Goal: Task Accomplishment & Management: Use online tool/utility

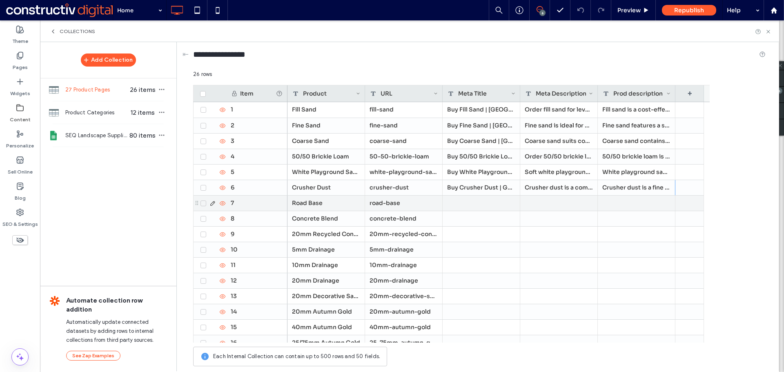
click at [472, 202] on div at bounding box center [482, 203] width 78 height 15
click at [551, 207] on div at bounding box center [560, 203] width 78 height 15
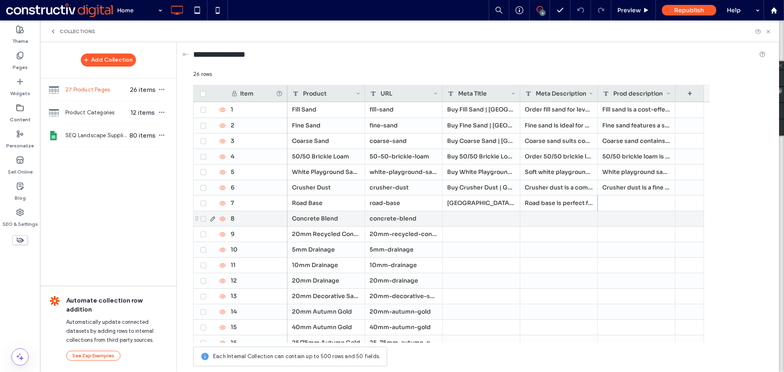
click at [620, 207] on div at bounding box center [637, 203] width 78 height 15
click at [481, 221] on div at bounding box center [482, 218] width 78 height 15
click at [547, 222] on div at bounding box center [560, 218] width 78 height 15
click at [640, 217] on div at bounding box center [637, 218] width 78 height 15
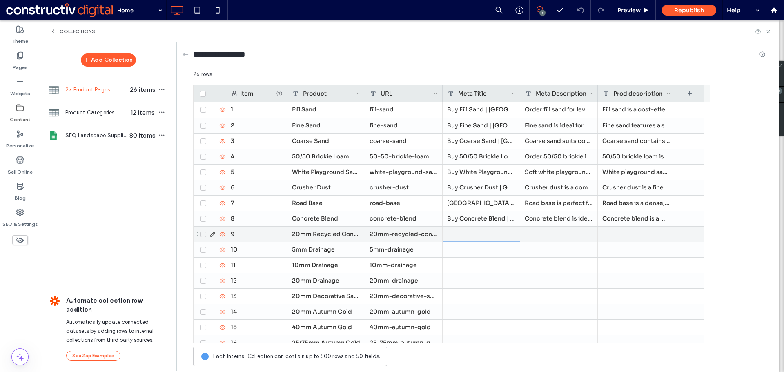
click at [489, 235] on div at bounding box center [482, 234] width 78 height 15
click at [555, 233] on div at bounding box center [560, 234] width 78 height 15
click at [624, 237] on div at bounding box center [637, 234] width 78 height 15
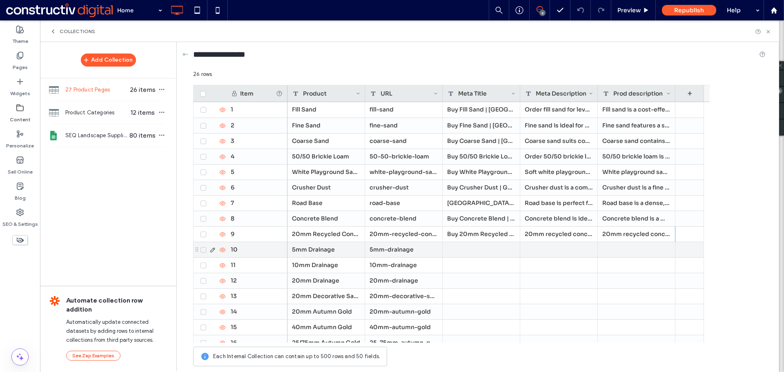
click at [452, 249] on div at bounding box center [482, 249] width 78 height 15
click at [534, 250] on div at bounding box center [560, 249] width 78 height 15
drag, startPoint x: 621, startPoint y: 249, endPoint x: 612, endPoint y: 249, distance: 8.6
click at [621, 249] on div at bounding box center [637, 249] width 78 height 15
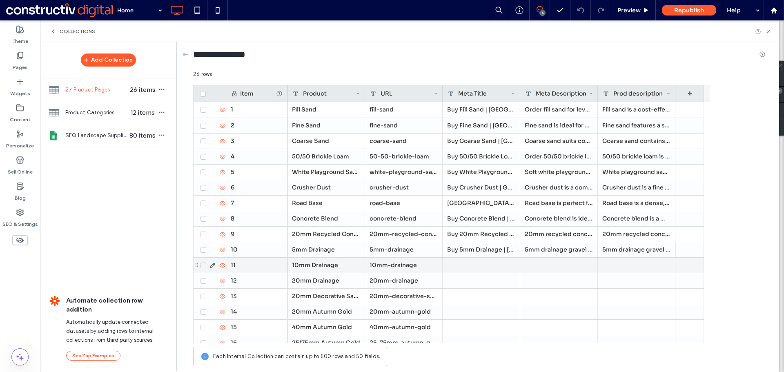
click at [501, 272] on div at bounding box center [482, 265] width 78 height 15
click at [556, 261] on div at bounding box center [560, 265] width 78 height 15
click at [625, 270] on div at bounding box center [637, 265] width 78 height 15
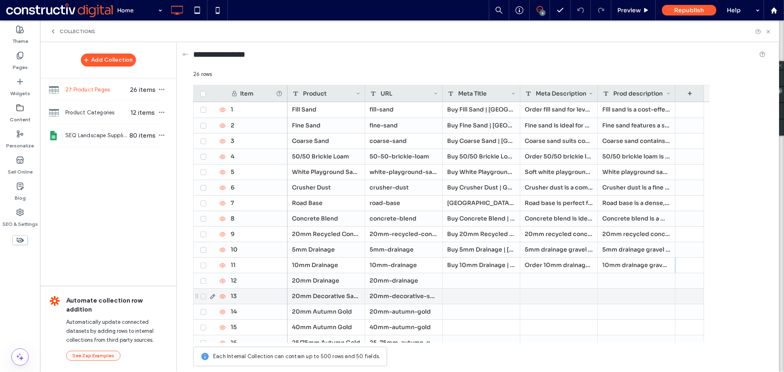
click at [471, 288] on div "20mm Decorative Sandstone 20mm-decorative-sandstone" at bounding box center [496, 296] width 417 height 16
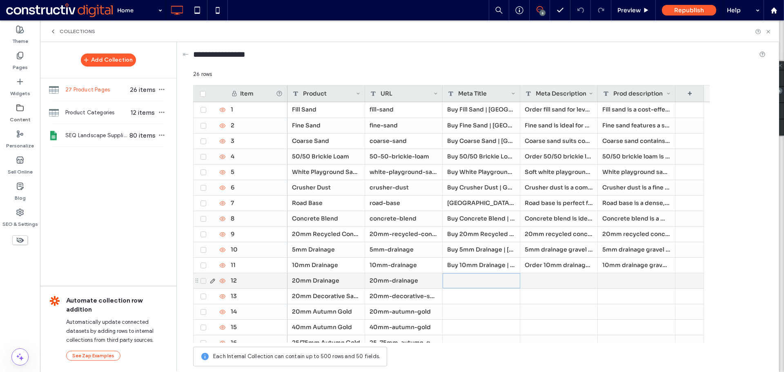
click at [472, 283] on div at bounding box center [482, 280] width 78 height 15
click at [559, 279] on div at bounding box center [560, 280] width 78 height 15
click at [625, 285] on div at bounding box center [637, 280] width 78 height 15
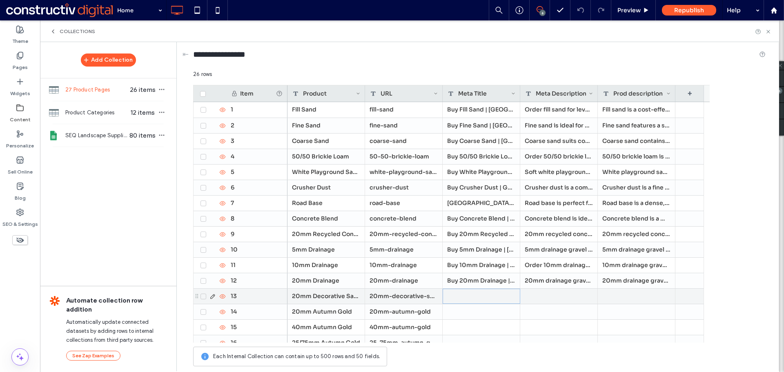
click at [475, 294] on div at bounding box center [482, 296] width 78 height 15
click at [540, 295] on div at bounding box center [560, 296] width 78 height 15
click at [629, 290] on div at bounding box center [637, 296] width 78 height 15
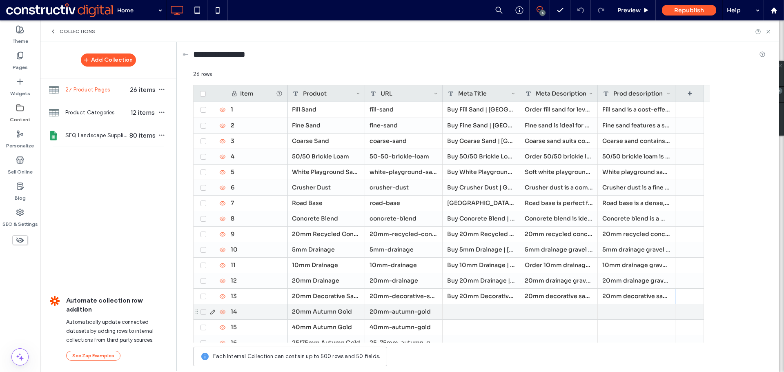
drag, startPoint x: 462, startPoint y: 315, endPoint x: 438, endPoint y: 314, distance: 23.7
click at [462, 315] on div at bounding box center [482, 311] width 78 height 15
click at [543, 315] on div at bounding box center [560, 311] width 78 height 15
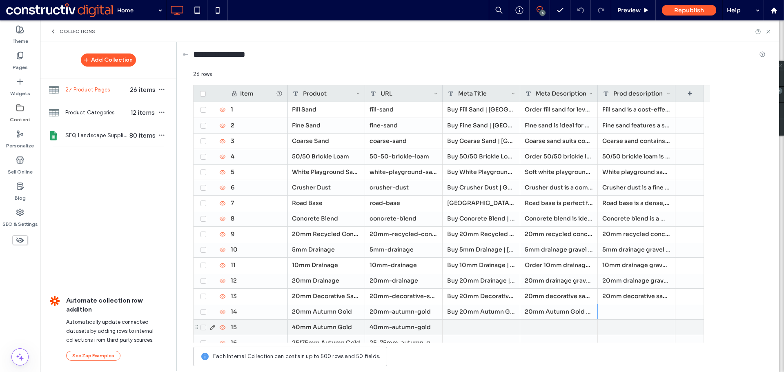
click at [627, 309] on div at bounding box center [637, 311] width 78 height 15
click at [465, 327] on div at bounding box center [482, 327] width 78 height 15
click at [546, 326] on div at bounding box center [560, 327] width 78 height 15
click at [626, 327] on div at bounding box center [637, 327] width 78 height 15
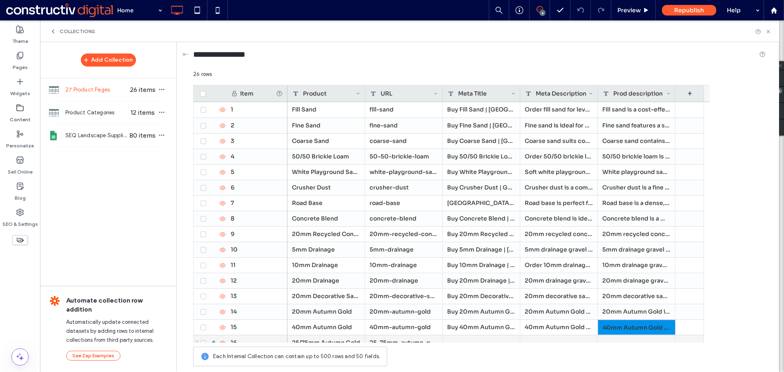
scroll to position [179, 0]
